Goal: Information Seeking & Learning: Find specific page/section

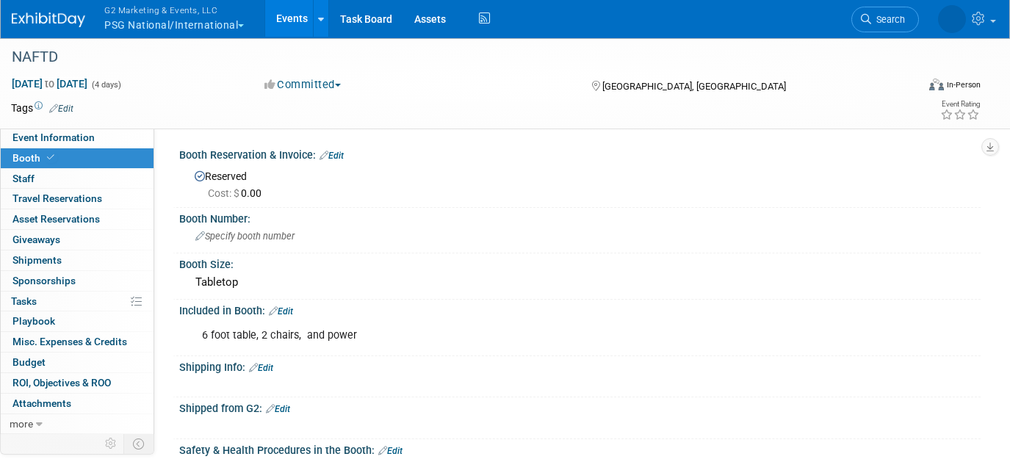
click at [203, 28] on button "G2 Marketing & Events, LLC PSG National/International" at bounding box center [182, 19] width 159 height 38
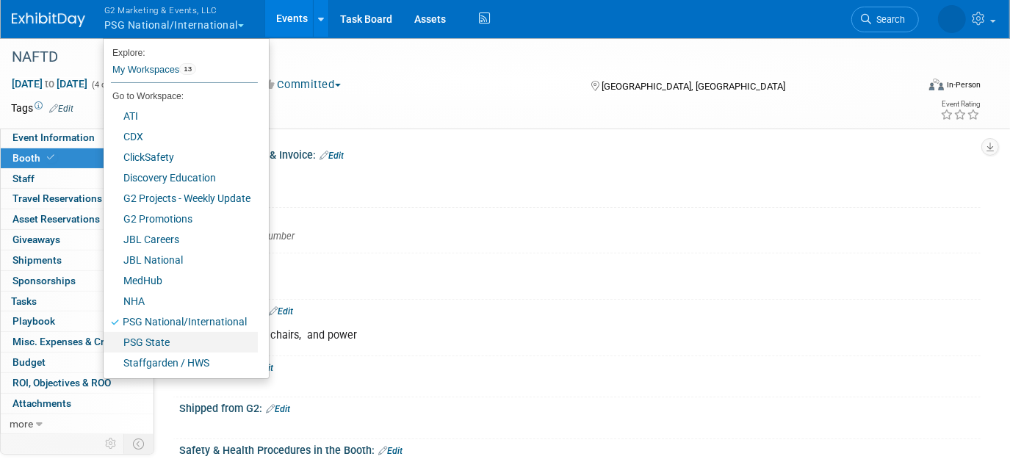
click at [184, 344] on link "PSG State" at bounding box center [181, 342] width 154 height 21
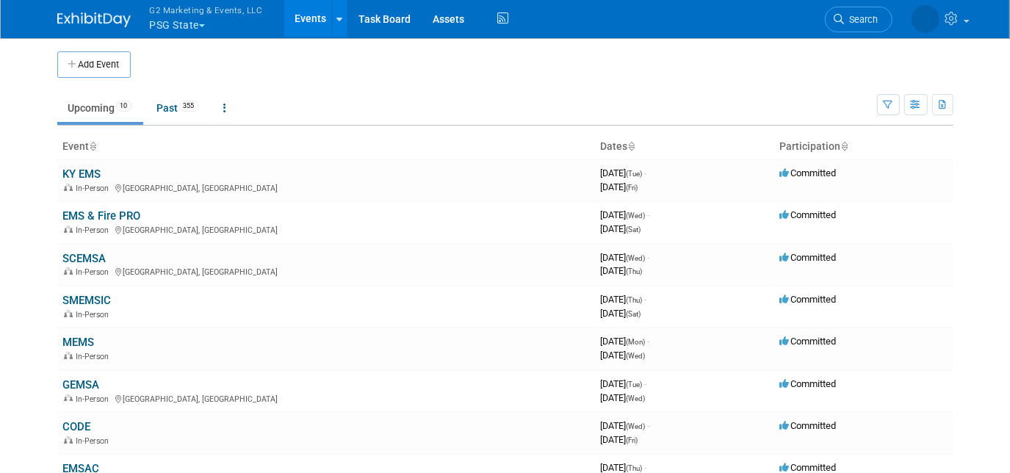
click at [834, 21] on icon at bounding box center [839, 19] width 10 height 10
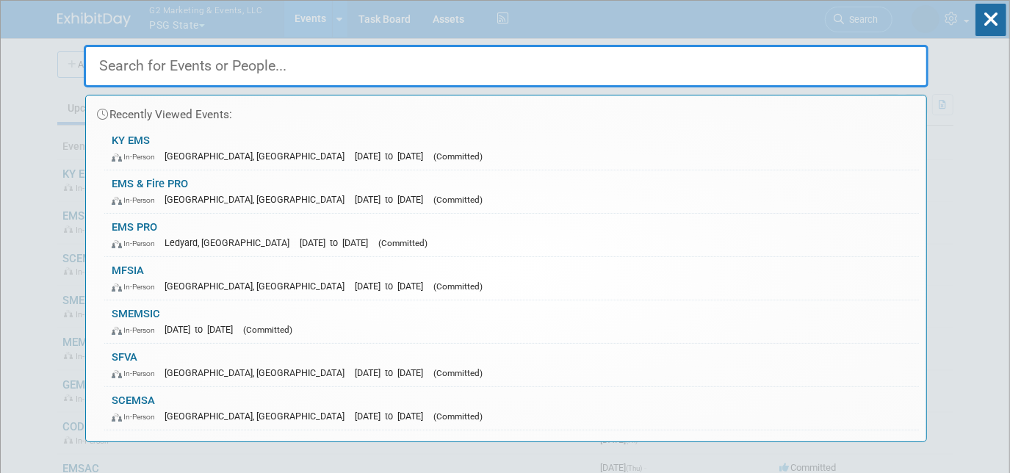
paste input "EMS REGION"
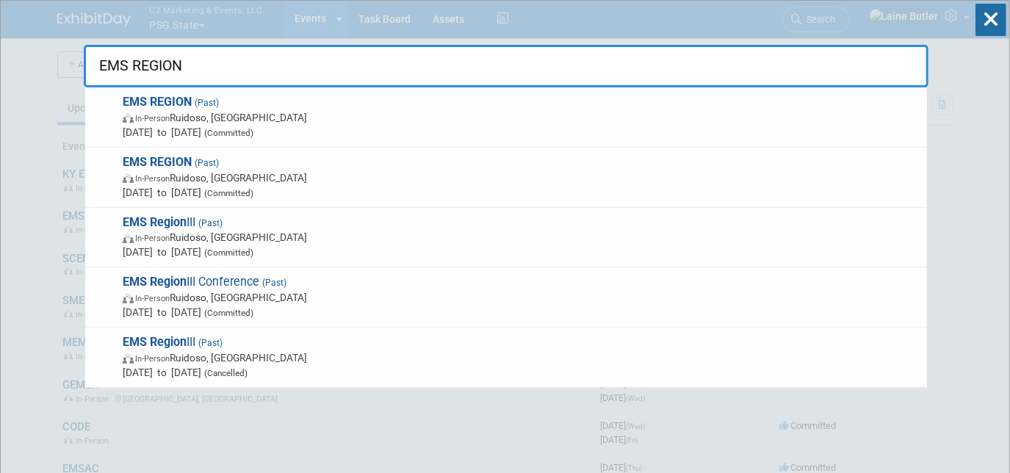
type input "EMS REGION"
click at [656, 110] on span "In-Person Ruidoso, [GEOGRAPHIC_DATA]" at bounding box center [521, 117] width 797 height 15
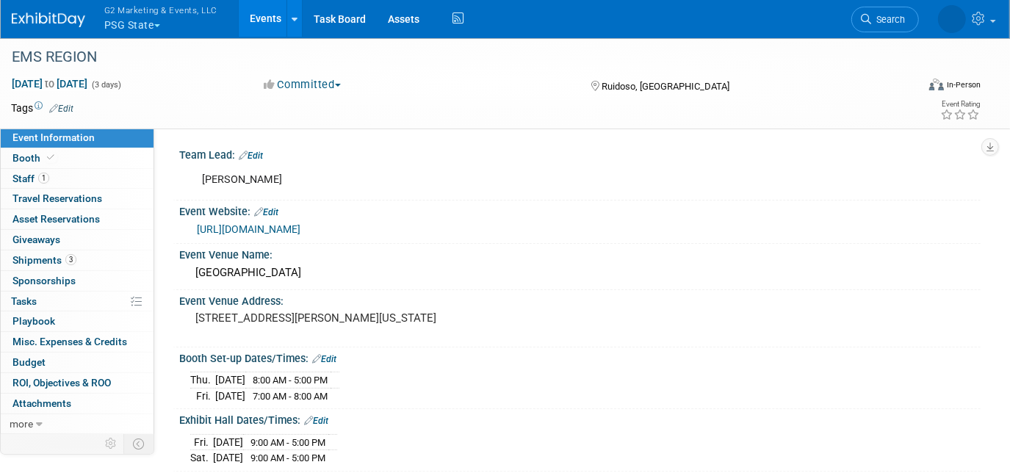
click at [76, 150] on link "Booth" at bounding box center [77, 158] width 153 height 20
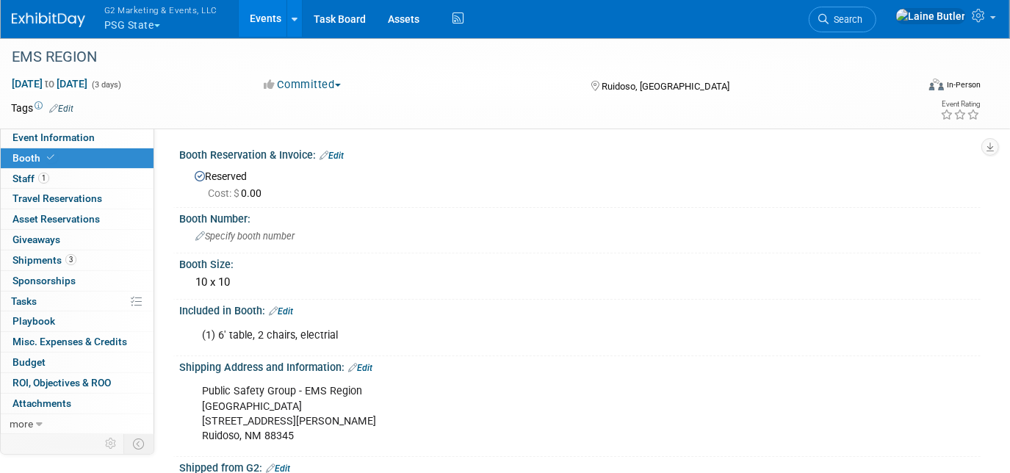
click at [76, 137] on span "Event Information" at bounding box center [53, 137] width 82 height 12
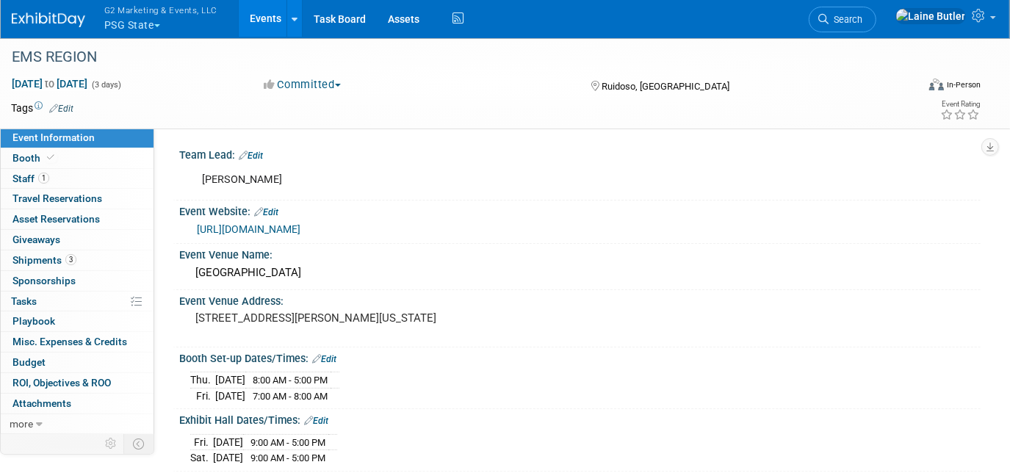
click at [233, 223] on link "https://emsregion3.org/" at bounding box center [249, 229] width 104 height 12
